Goal: Task Accomplishment & Management: Manage account settings

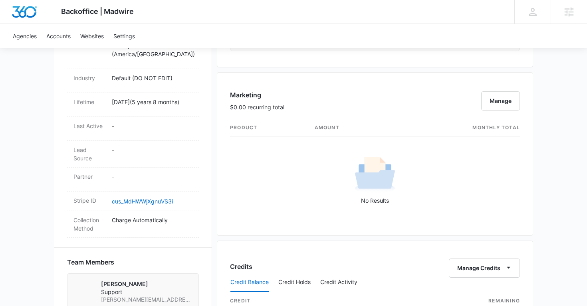
scroll to position [754, 0]
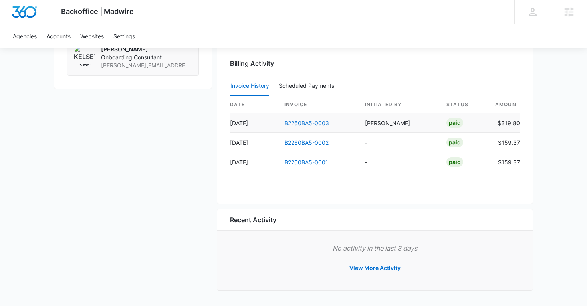
click at [292, 123] on link "B2260BA5-0003" at bounding box center [306, 123] width 45 height 7
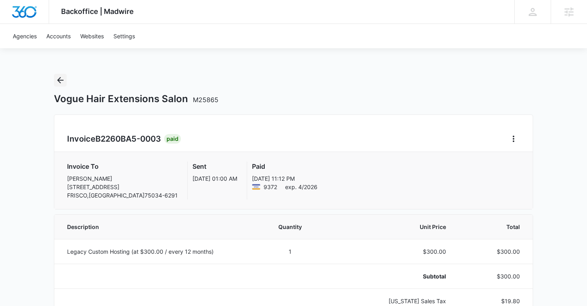
click at [59, 80] on icon "Back" at bounding box center [60, 80] width 6 height 6
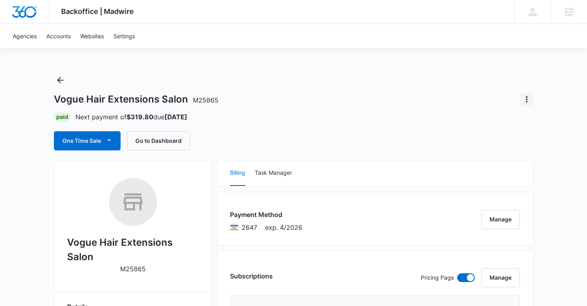
click at [529, 99] on icon "Actions" at bounding box center [527, 100] width 10 height 10
click at [496, 147] on div "Close Account" at bounding box center [493, 146] width 39 height 6
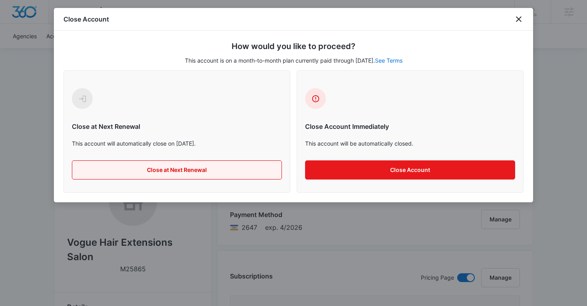
click at [209, 168] on button "Close at Next Renewal" at bounding box center [177, 169] width 210 height 19
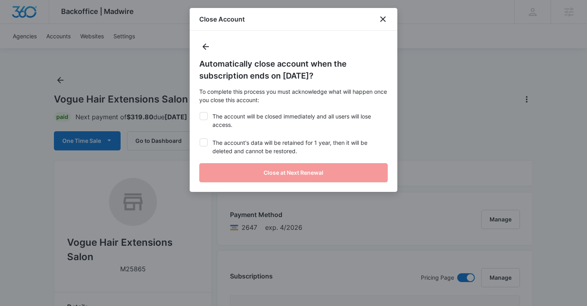
click at [202, 144] on icon at bounding box center [203, 142] width 7 height 7
click at [200, 139] on input "The account's data will be retained for 1 year, then it will be deleted and can…" at bounding box center [199, 139] width 0 height 0
checkbox input "true"
click at [201, 123] on label "The account will be closed immediately and all users will lose access." at bounding box center [293, 120] width 188 height 17
click at [200, 113] on input "The account will be closed immediately and all users will lose access." at bounding box center [199, 112] width 0 height 0
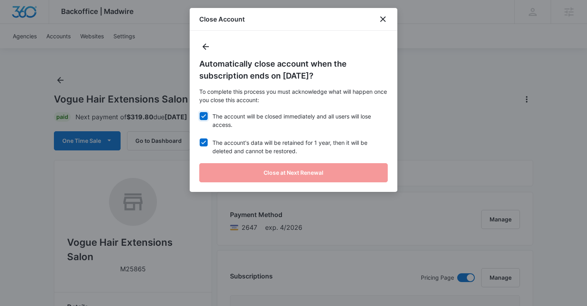
checkbox input "true"
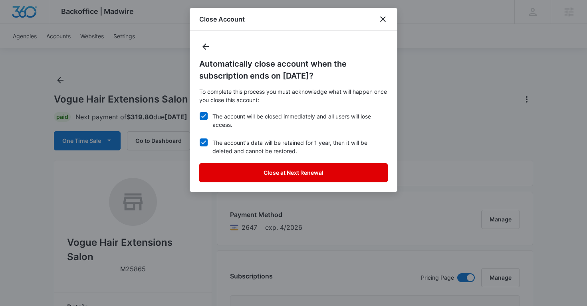
click at [252, 167] on button "Close at Next Renewal" at bounding box center [293, 172] width 188 height 19
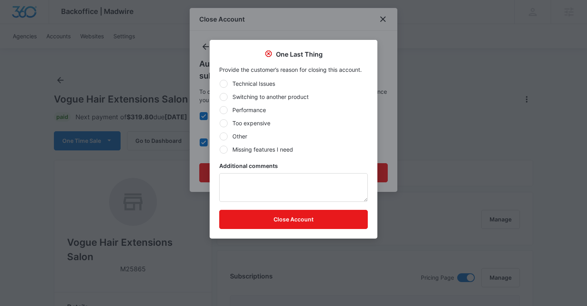
click at [223, 135] on div at bounding box center [224, 137] width 8 height 8
click at [220, 136] on input "Other" at bounding box center [219, 136] width 0 height 0
radio input "true"
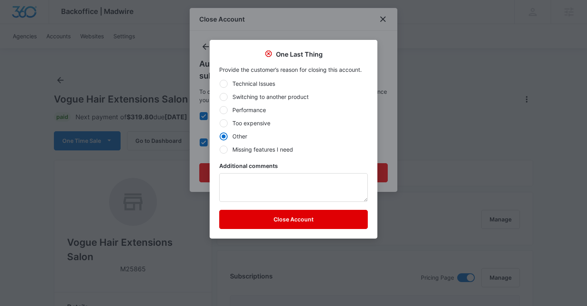
click at [247, 220] on button "Close Account" at bounding box center [293, 219] width 148 height 19
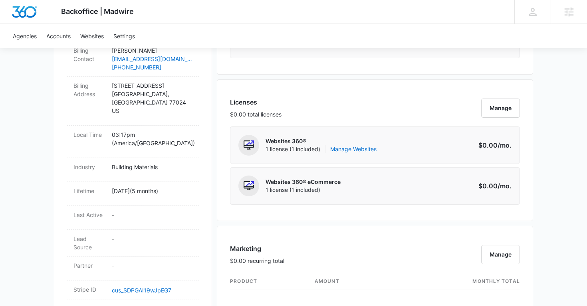
scroll to position [296, 0]
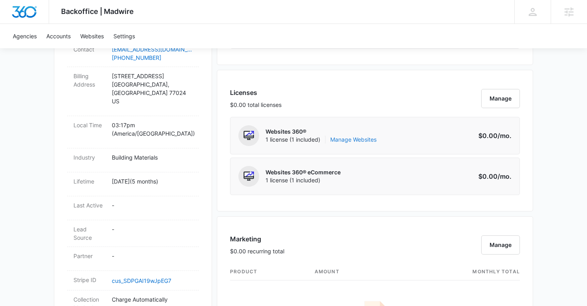
click at [354, 142] on link "Manage Websites" at bounding box center [353, 140] width 46 height 8
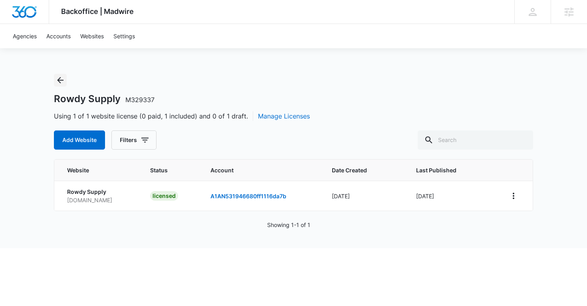
click at [57, 81] on icon "Back" at bounding box center [60, 80] width 10 height 10
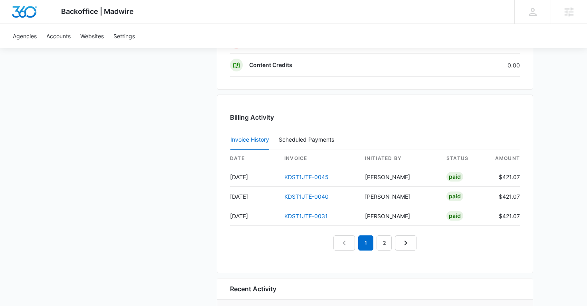
scroll to position [748, 0]
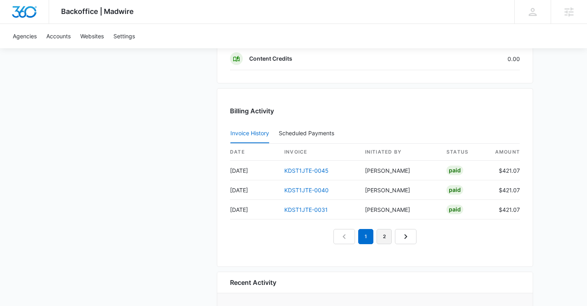
click at [387, 239] on link "2" at bounding box center [383, 236] width 15 height 15
click at [368, 242] on link "1" at bounding box center [365, 236] width 15 height 15
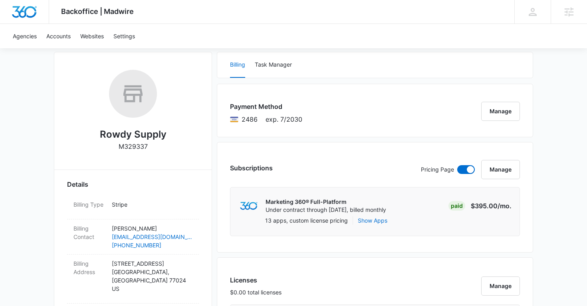
scroll to position [0, 0]
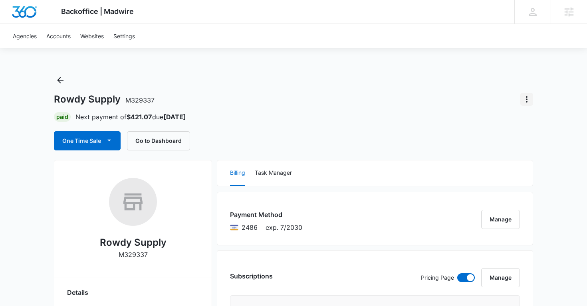
click at [527, 98] on icon "Actions" at bounding box center [527, 100] width 10 height 10
click at [491, 143] on div "Close Account" at bounding box center [493, 146] width 39 height 6
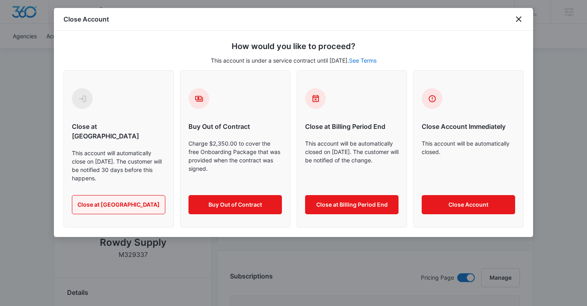
click at [125, 200] on button "Close at Contract End" at bounding box center [118, 204] width 93 height 19
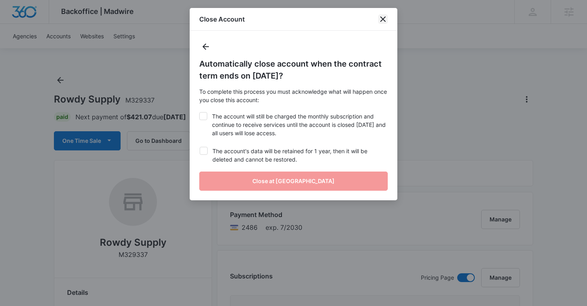
click at [382, 20] on icon "close" at bounding box center [383, 19] width 6 height 6
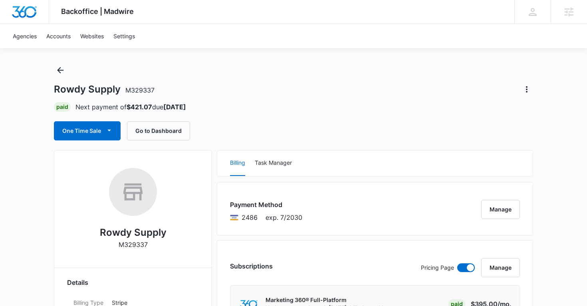
scroll to position [11, 0]
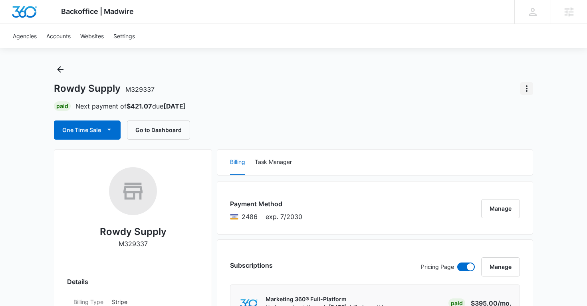
click at [527, 86] on icon "Actions" at bounding box center [527, 89] width 10 height 10
click at [489, 130] on button "Close Account" at bounding box center [499, 135] width 68 height 12
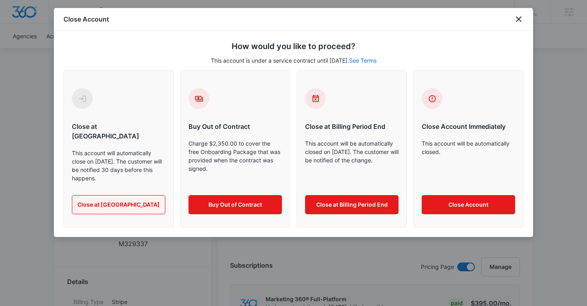
click at [127, 200] on button "Close at Contract End" at bounding box center [118, 204] width 93 height 19
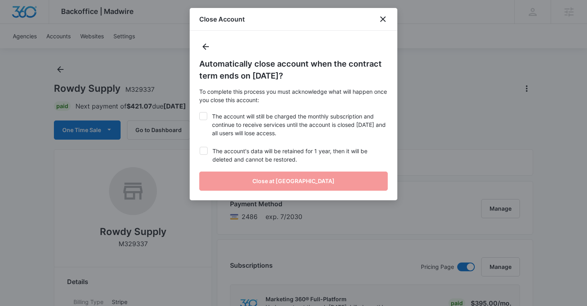
click at [206, 118] on icon at bounding box center [203, 116] width 7 height 7
click at [199, 113] on input "The account will still be charged the monthly subscription and continue to rece…" at bounding box center [199, 112] width 0 height 0
checkbox input "true"
click at [204, 147] on icon at bounding box center [203, 150] width 7 height 7
click at [200, 147] on input "The account's data will be retained for 1 year, then it will be deleted and can…" at bounding box center [199, 147] width 0 height 0
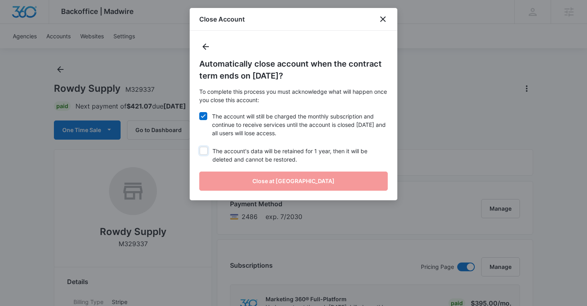
checkbox input "true"
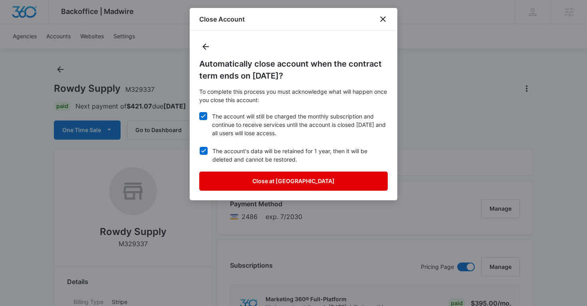
click at [241, 186] on button "Close at Contract End" at bounding box center [293, 181] width 188 height 19
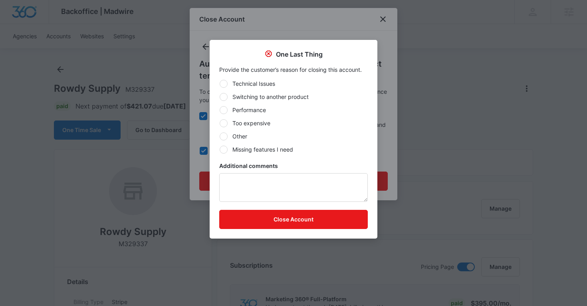
click at [225, 136] on div at bounding box center [224, 137] width 8 height 8
click at [220, 136] on input "Other" at bounding box center [219, 136] width 0 height 0
radio input "true"
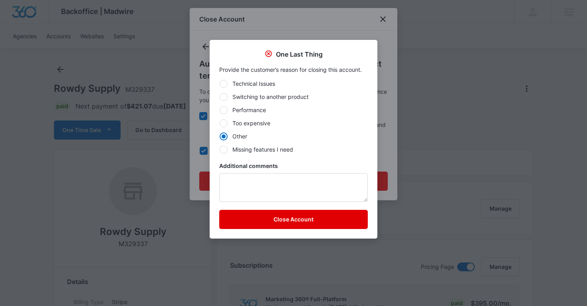
click at [247, 221] on button "Close Account" at bounding box center [293, 219] width 148 height 19
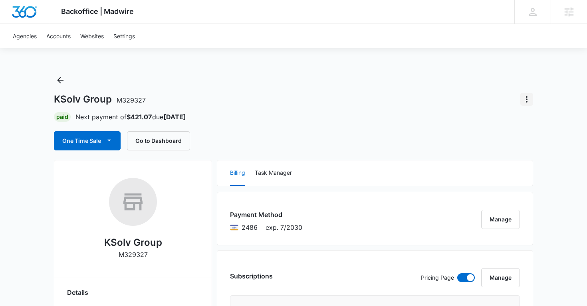
click at [526, 94] on button "Actions" at bounding box center [526, 99] width 13 height 13
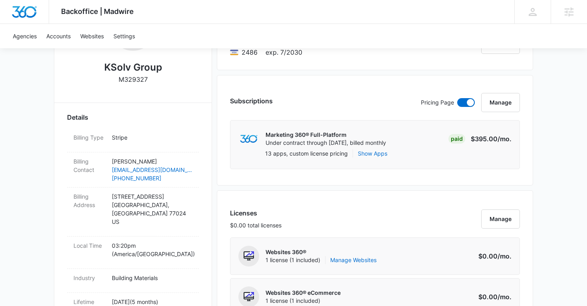
scroll to position [176, 0]
click at [498, 99] on button "Manage" at bounding box center [500, 102] width 39 height 19
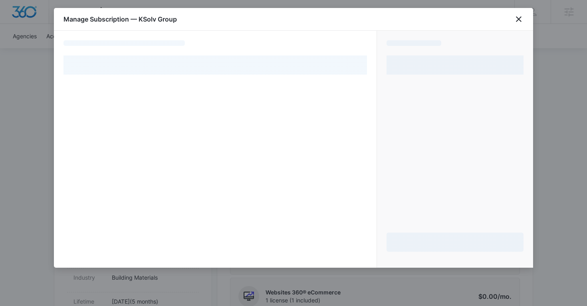
select select "pm_1Rqd62A4n8RTgNjUcxCUT4tA"
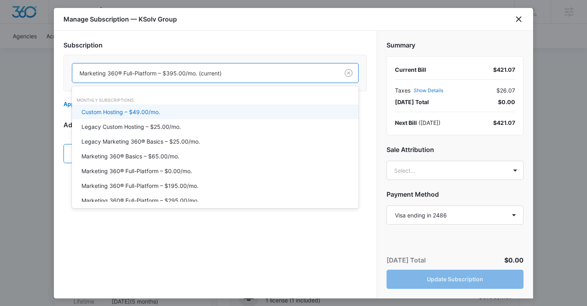
click at [136, 72] on div at bounding box center [203, 73] width 249 height 10
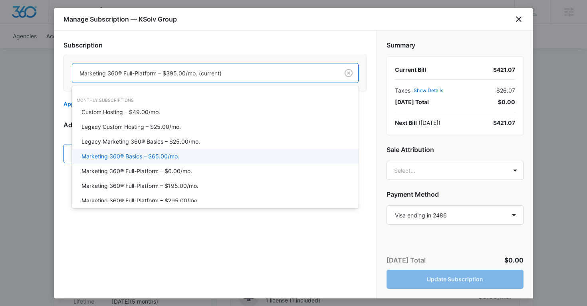
click at [143, 156] on p "Marketing 360® Basics – $65.00/mo." at bounding box center [130, 156] width 98 height 8
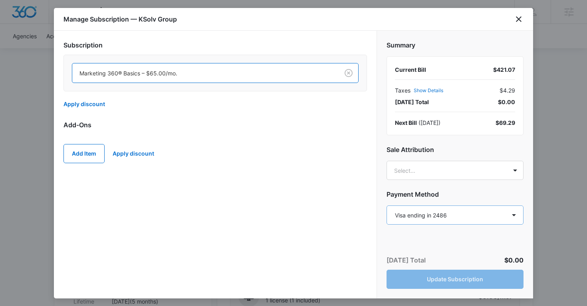
scroll to position [44, 0]
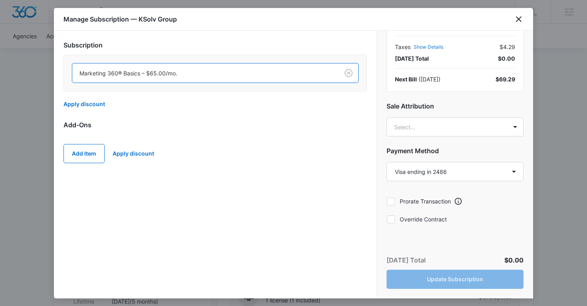
click at [392, 219] on icon at bounding box center [390, 220] width 5 height 4
click at [387, 219] on input "Override Contract" at bounding box center [386, 219] width 0 height 0
checkbox input "true"
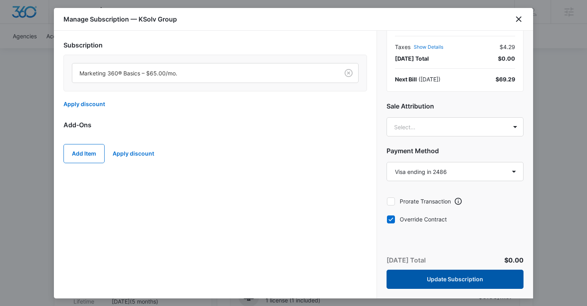
click at [444, 279] on button "Update Subscription" at bounding box center [454, 279] width 137 height 19
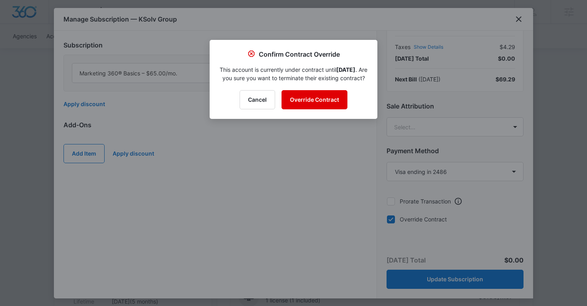
click at [307, 107] on button "Override Contract" at bounding box center [314, 99] width 66 height 19
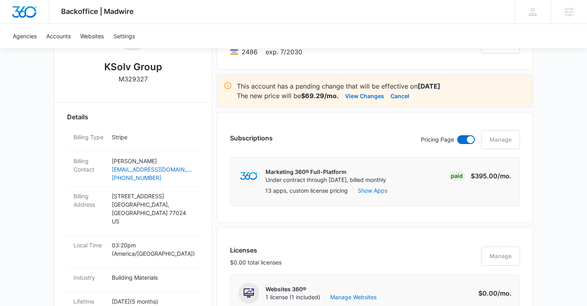
scroll to position [0, 0]
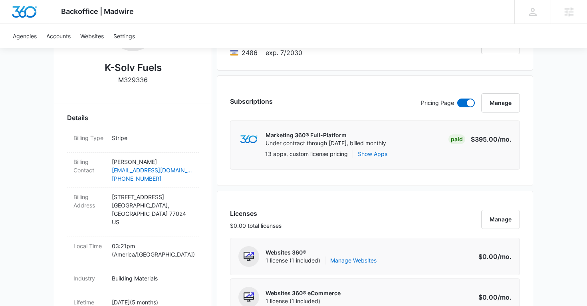
scroll to position [170, 0]
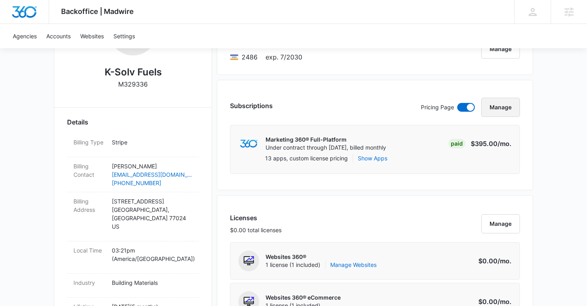
click at [492, 111] on button "Manage" at bounding box center [500, 107] width 39 height 19
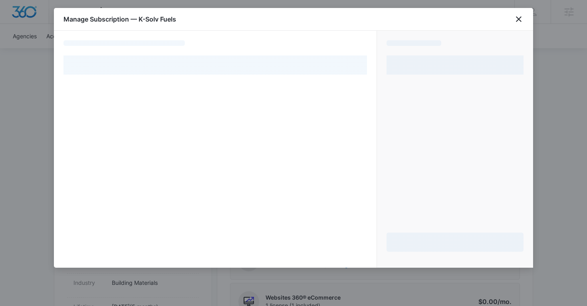
select select "pm_1Rqd62A4n8RTgNjUcxCUT4tA"
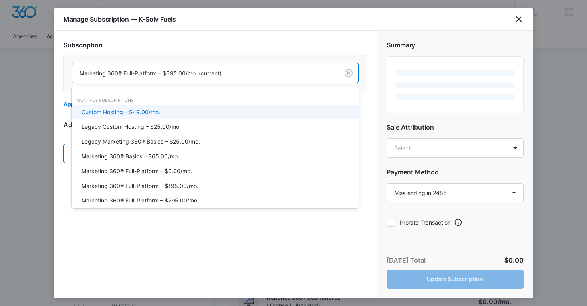
click at [164, 77] on div at bounding box center [203, 73] width 249 height 10
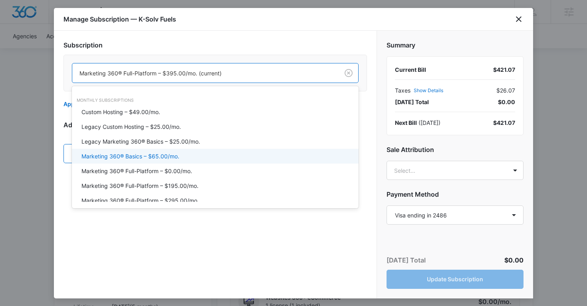
click at [145, 153] on p "Marketing 360® Basics – $65.00/mo." at bounding box center [130, 156] width 98 height 8
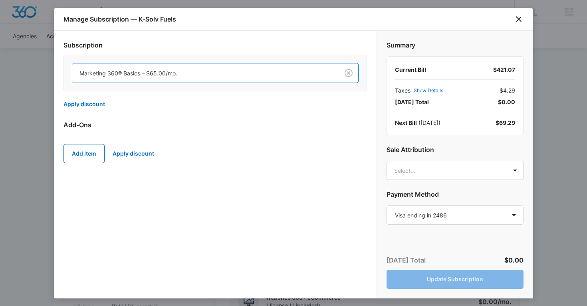
scroll to position [44, 0]
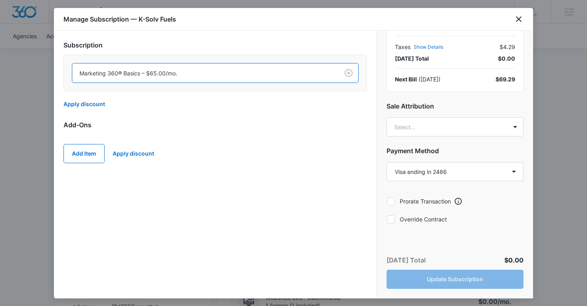
click at [395, 218] on label "Override Contract" at bounding box center [454, 219] width 137 height 8
click at [387, 219] on input "Override Contract" at bounding box center [386, 219] width 0 height 0
checkbox input "true"
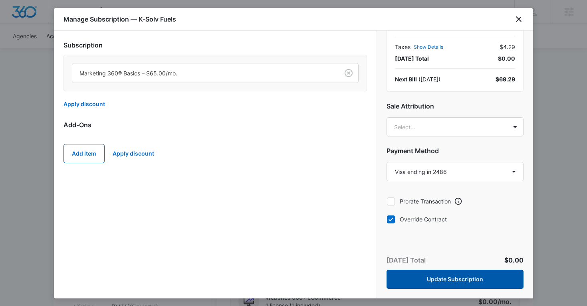
click at [426, 280] on button "Update Subscription" at bounding box center [454, 279] width 137 height 19
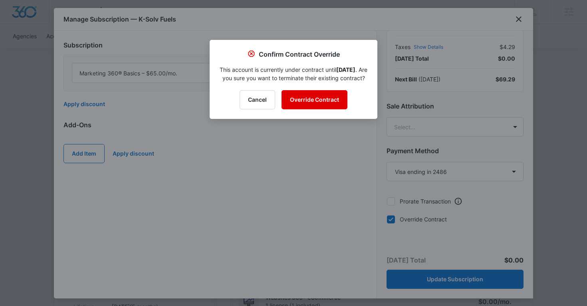
click at [307, 109] on button "Override Contract" at bounding box center [314, 99] width 66 height 19
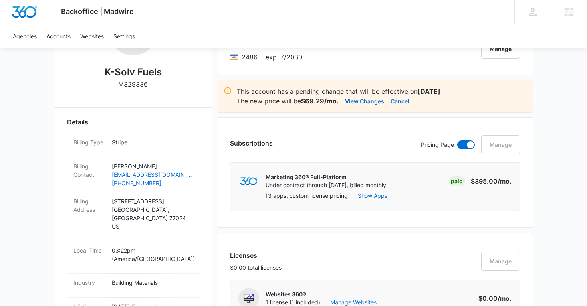
scroll to position [0, 0]
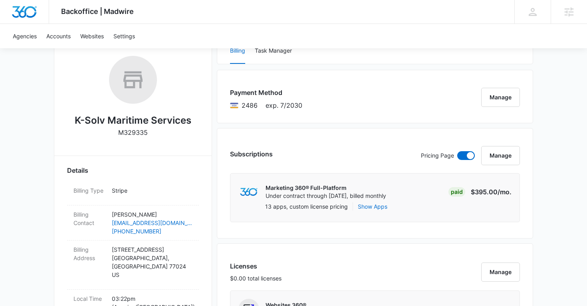
scroll to position [123, 0]
click at [508, 156] on button "Manage" at bounding box center [500, 154] width 39 height 19
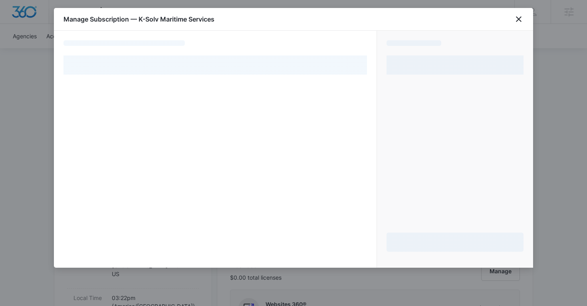
select select "pm_1Rqd62A4n8RTgNjUcxCUT4tA"
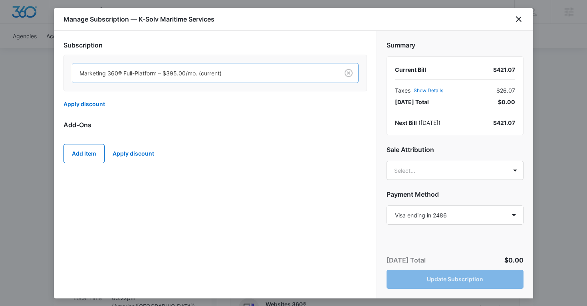
click at [190, 70] on div at bounding box center [203, 73] width 249 height 10
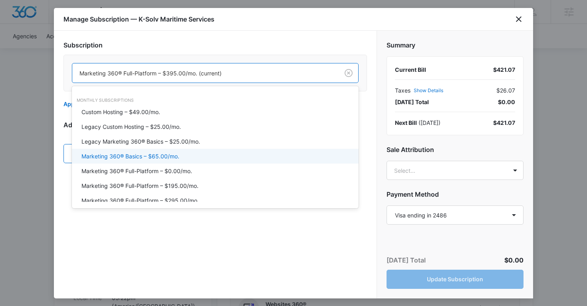
click at [163, 152] on p "Marketing 360® Basics – $65.00/mo." at bounding box center [130, 156] width 98 height 8
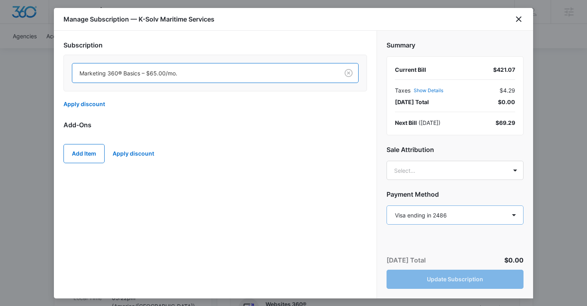
scroll to position [44, 0]
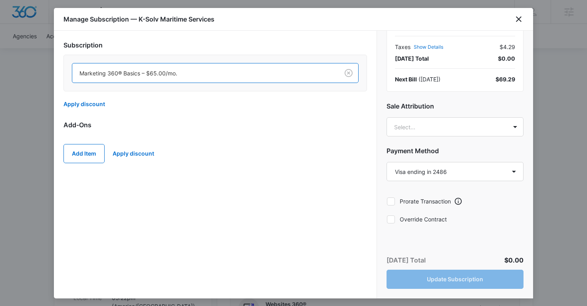
click at [392, 222] on icon at bounding box center [390, 219] width 7 height 7
click at [387, 220] on input "Override Contract" at bounding box center [386, 219] width 0 height 0
checkbox input "true"
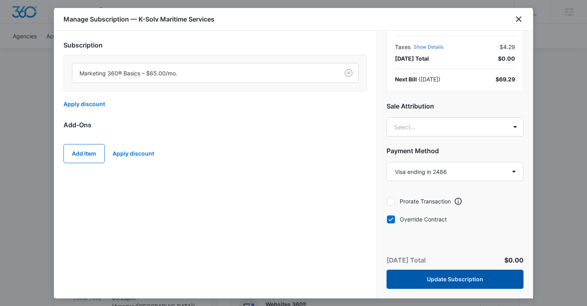
click at [435, 274] on button "Update Subscription" at bounding box center [454, 279] width 137 height 19
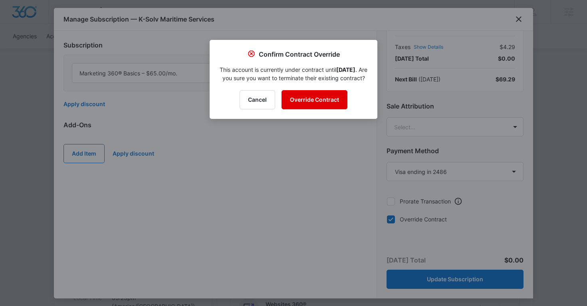
click at [323, 109] on button "Override Contract" at bounding box center [314, 99] width 66 height 19
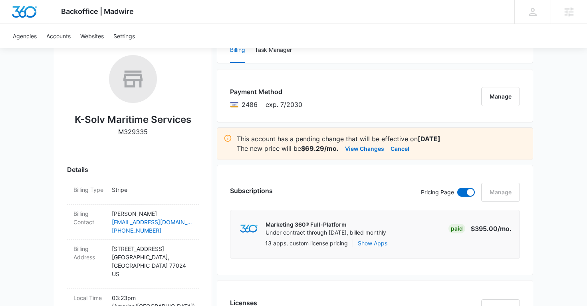
scroll to position [0, 0]
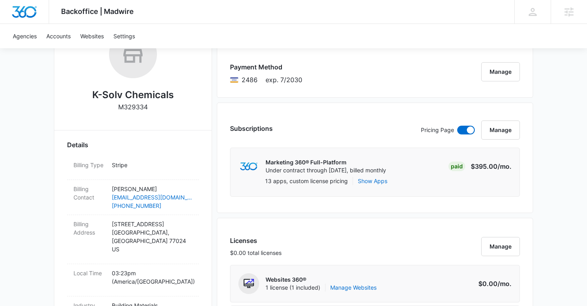
scroll to position [150, 0]
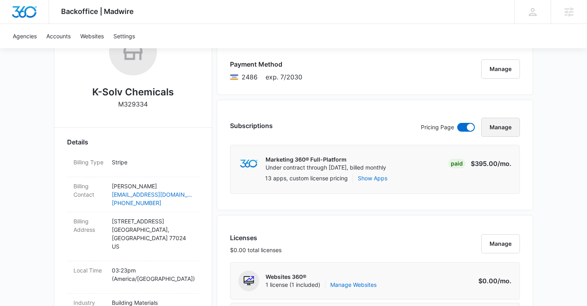
click at [506, 130] on button "Manage" at bounding box center [500, 127] width 39 height 19
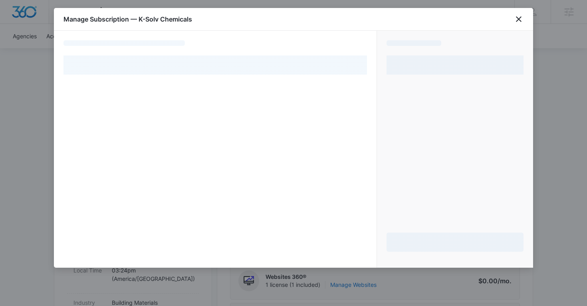
select select "pm_1Rqd62A4n8RTgNjUcxCUT4tA"
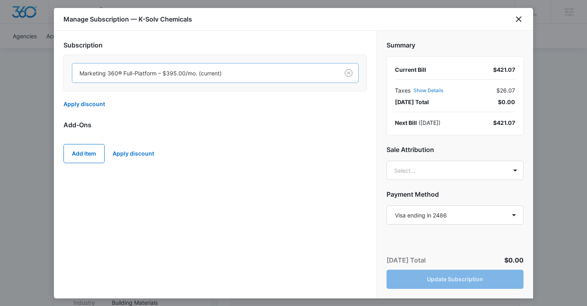
click at [216, 71] on div at bounding box center [203, 73] width 249 height 10
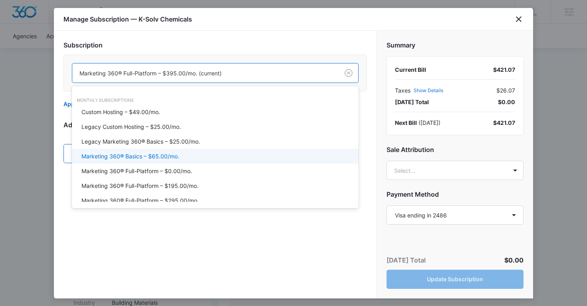
click at [173, 156] on p "Marketing 360® Basics – $65.00/mo." at bounding box center [130, 156] width 98 height 8
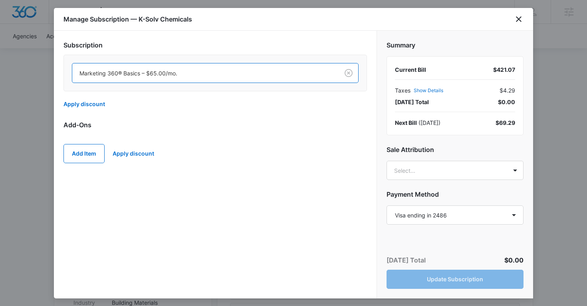
scroll to position [44, 0]
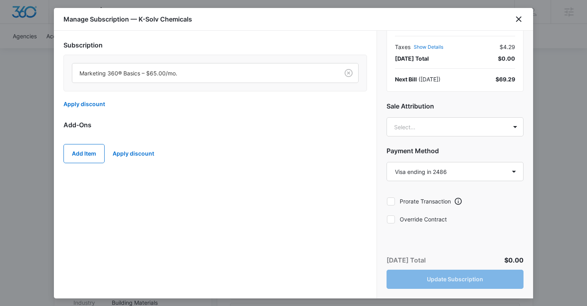
click at [392, 222] on icon at bounding box center [390, 219] width 7 height 7
click at [387, 220] on input "Override Contract" at bounding box center [386, 219] width 0 height 0
checkbox input "true"
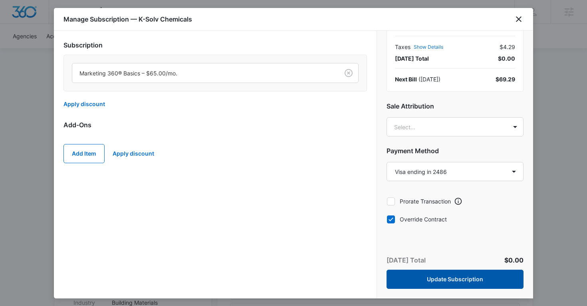
click at [457, 279] on button "Update Subscription" at bounding box center [454, 279] width 137 height 19
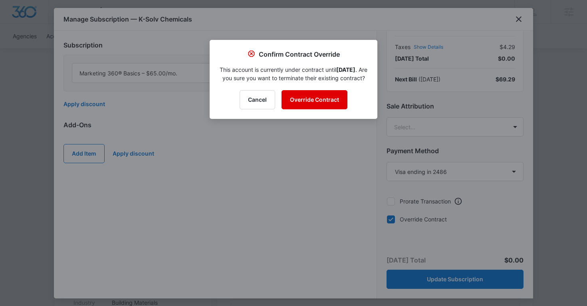
click at [331, 109] on button "Override Contract" at bounding box center [314, 99] width 66 height 19
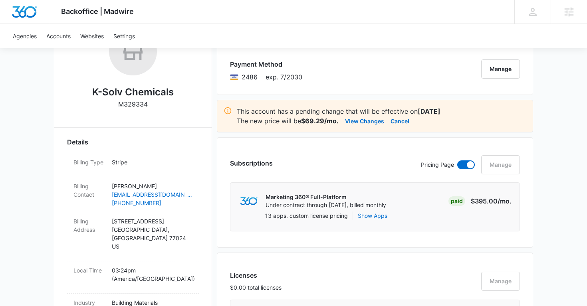
scroll to position [0, 0]
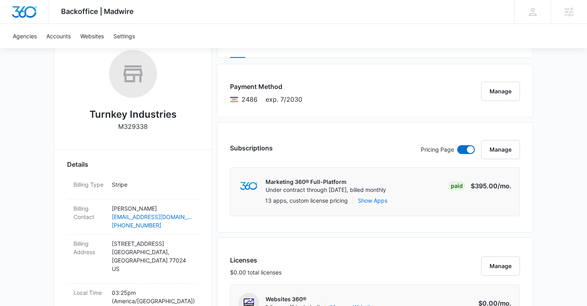
scroll to position [133, 0]
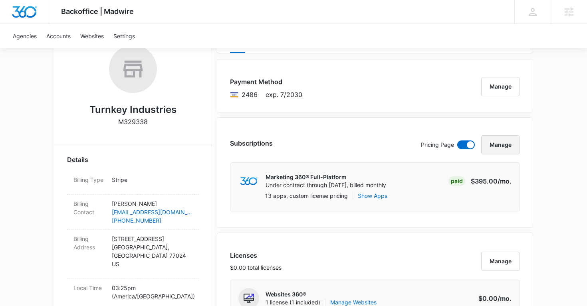
click at [493, 145] on button "Manage" at bounding box center [500, 144] width 39 height 19
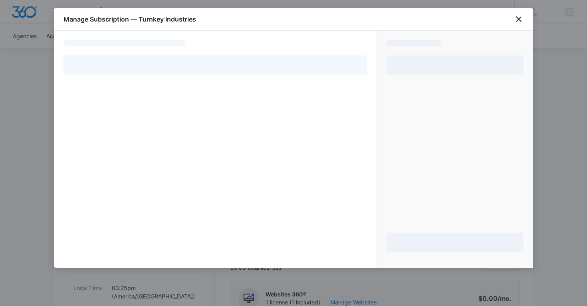
select select "pm_1Rqd62A4n8RTgNjUcxCUT4tA"
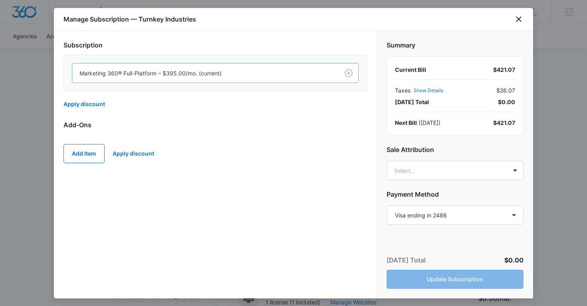
click at [237, 74] on div at bounding box center [203, 73] width 249 height 10
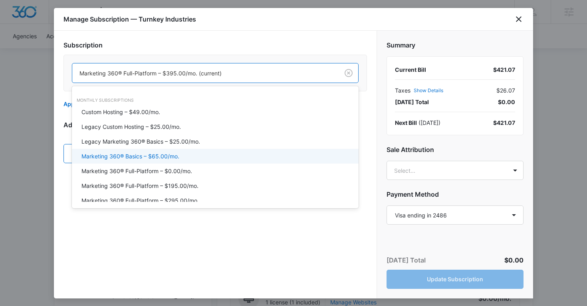
click at [175, 155] on p "Marketing 360® Basics – $65.00/mo." at bounding box center [130, 156] width 98 height 8
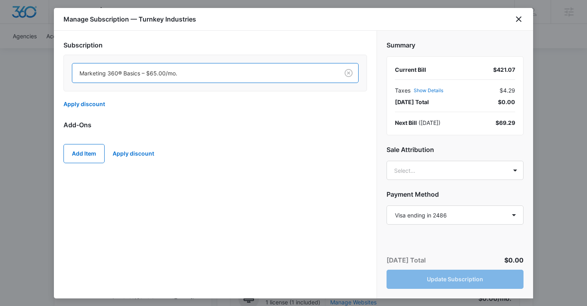
scroll to position [44, 0]
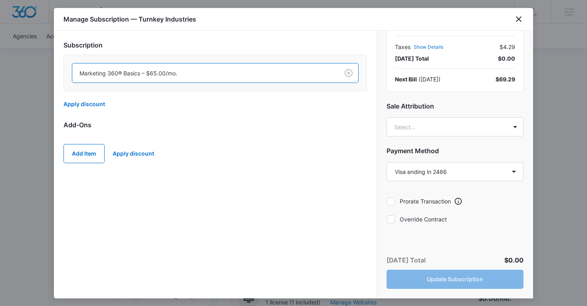
click at [394, 220] on label "Override Contract" at bounding box center [454, 219] width 137 height 8
click at [387, 220] on input "Override Contract" at bounding box center [386, 219] width 0 height 0
checkbox input "true"
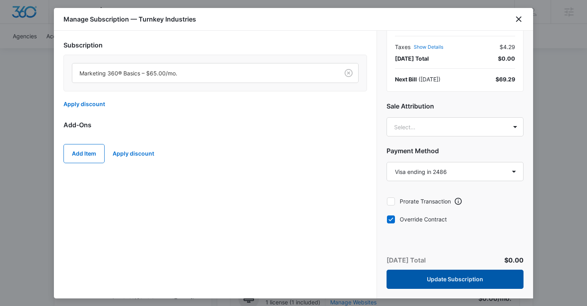
click at [426, 276] on button "Update Subscription" at bounding box center [454, 279] width 137 height 19
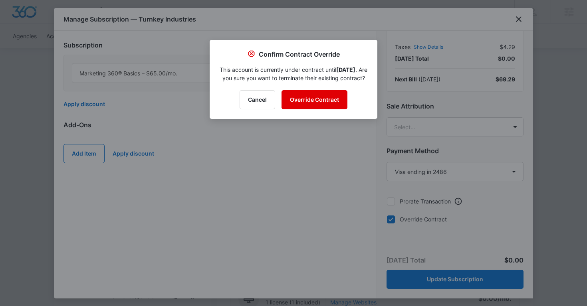
click at [301, 105] on button "Override Contract" at bounding box center [314, 99] width 66 height 19
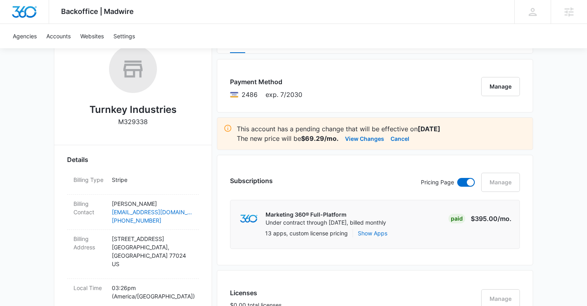
scroll to position [0, 0]
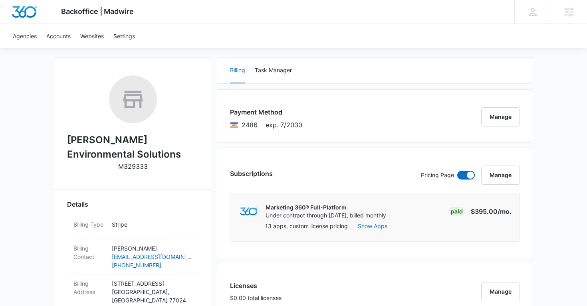
scroll to position [115, 0]
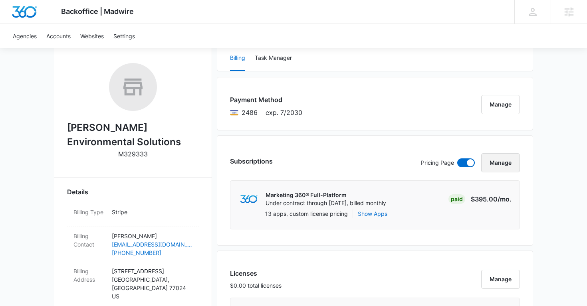
click at [505, 160] on button "Manage" at bounding box center [500, 162] width 39 height 19
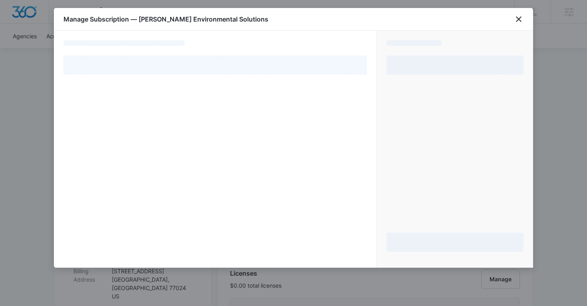
select select "pm_1Rqd62A4n8RTgNjUcxCUT4tA"
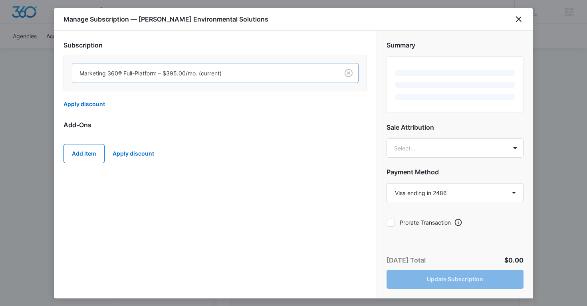
click at [221, 76] on div at bounding box center [203, 73] width 249 height 10
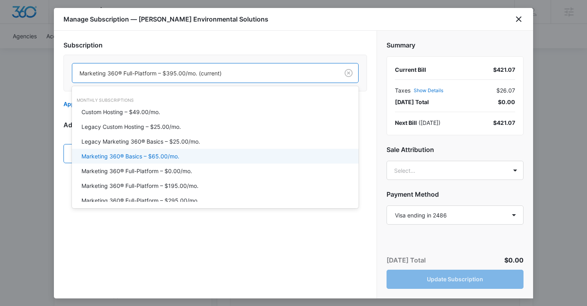
click at [168, 154] on p "Marketing 360® Basics – $65.00/mo." at bounding box center [130, 156] width 98 height 8
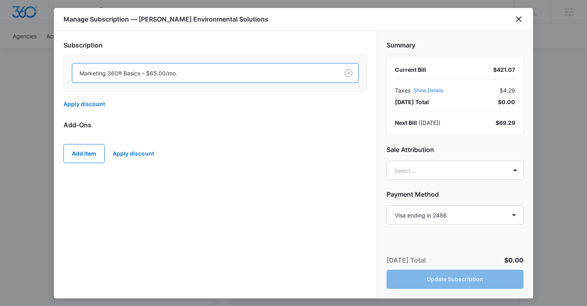
scroll to position [44, 0]
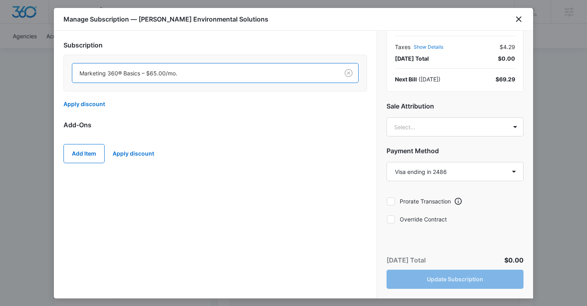
click at [396, 220] on label "Override Contract" at bounding box center [454, 219] width 137 height 8
click at [387, 220] on input "Override Contract" at bounding box center [386, 219] width 0 height 0
checkbox input "true"
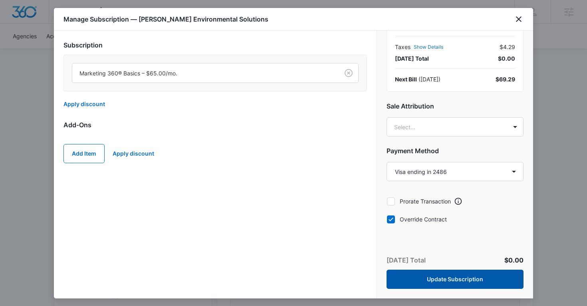
click at [428, 283] on button "Update Subscription" at bounding box center [454, 279] width 137 height 19
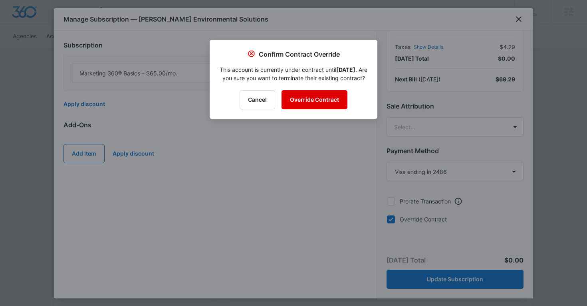
click at [315, 105] on button "Override Contract" at bounding box center [314, 99] width 66 height 19
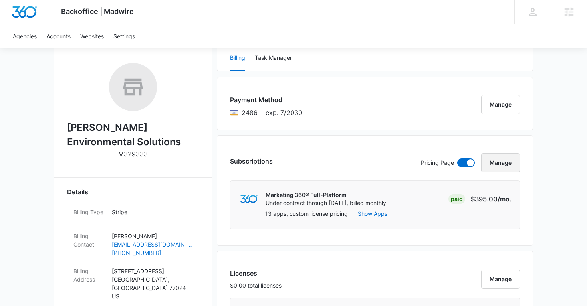
scroll to position [0, 0]
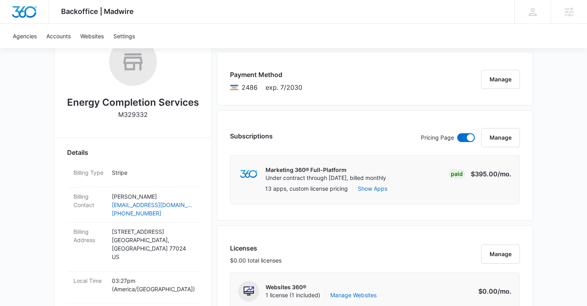
scroll to position [148, 0]
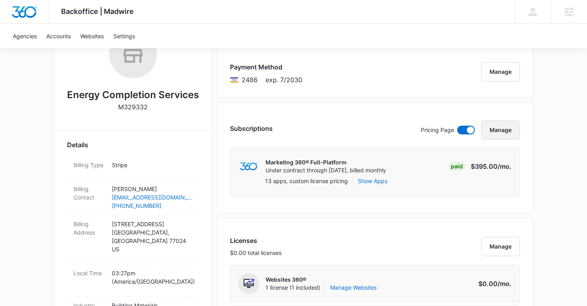
click at [500, 131] on button "Manage" at bounding box center [500, 130] width 39 height 19
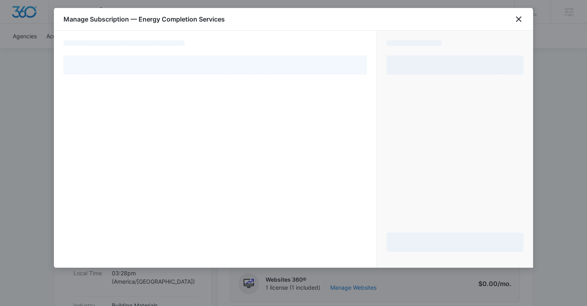
select select "pm_1Rqd62A4n8RTgNjUcxCUT4tA"
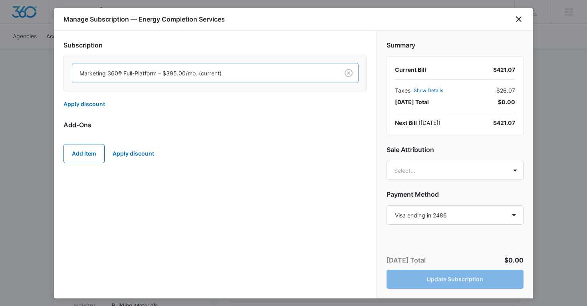
click at [224, 74] on div at bounding box center [203, 73] width 249 height 10
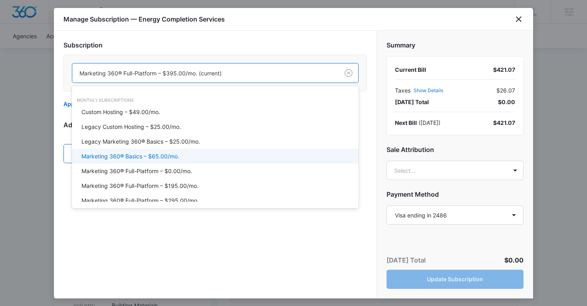
click at [174, 154] on p "Marketing 360® Basics – $65.00/mo." at bounding box center [130, 156] width 98 height 8
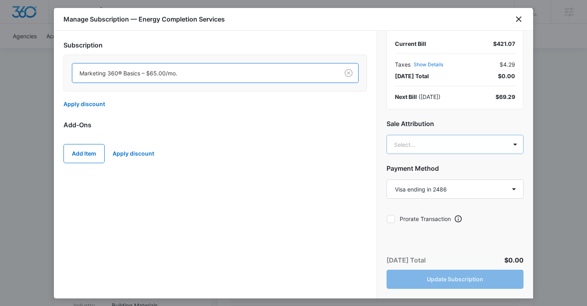
scroll to position [44, 0]
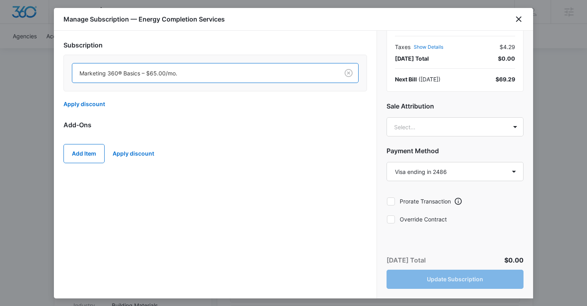
click at [388, 221] on icon at bounding box center [390, 219] width 7 height 7
click at [387, 220] on input "Override Contract" at bounding box center [386, 219] width 0 height 0
checkbox input "true"
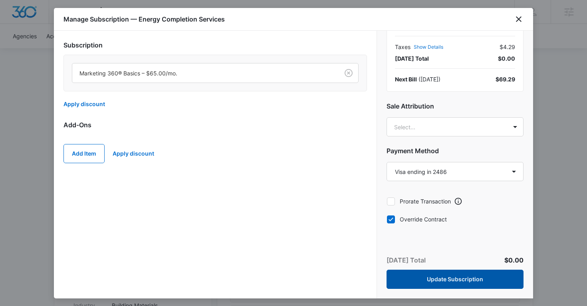
click at [431, 278] on button "Update Subscription" at bounding box center [454, 279] width 137 height 19
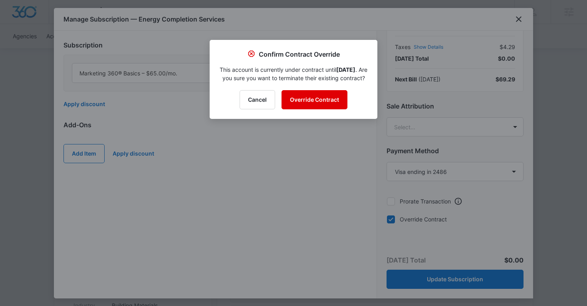
click at [311, 109] on button "Override Contract" at bounding box center [314, 99] width 66 height 19
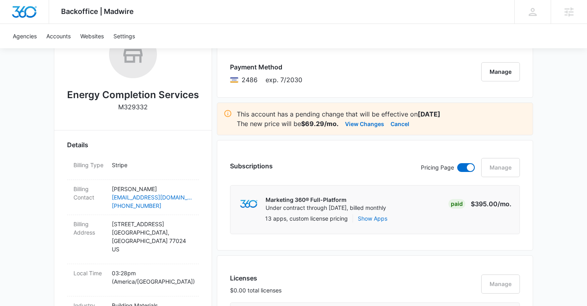
scroll to position [0, 0]
